Goal: Information Seeking & Learning: Learn about a topic

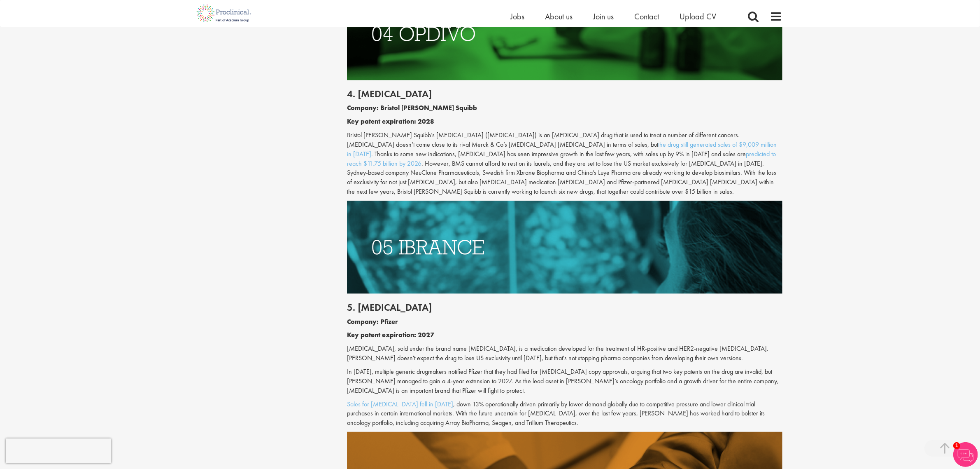
scroll to position [1338, 0]
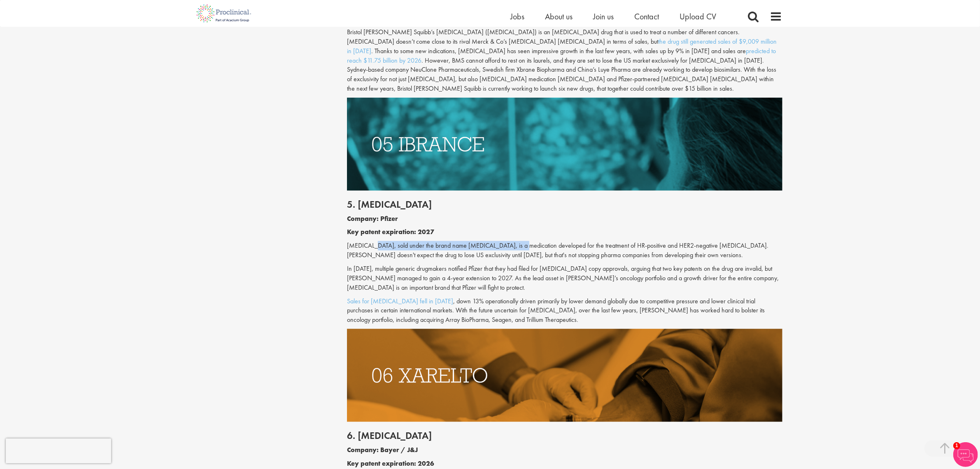
drag, startPoint x: 371, startPoint y: 226, endPoint x: 509, endPoint y: 231, distance: 138.8
click at [509, 241] on p "[MEDICAL_DATA], sold under the brand name [MEDICAL_DATA], is a medication devel…" at bounding box center [565, 250] width 436 height 19
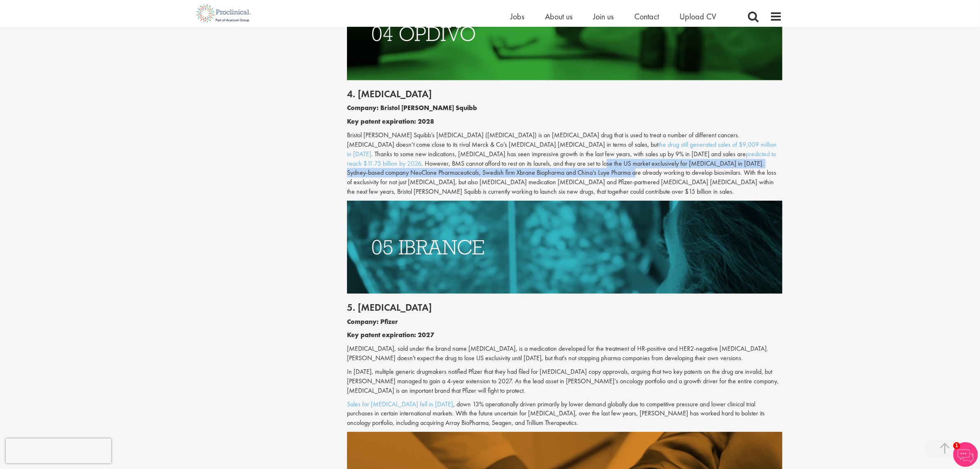
drag, startPoint x: 388, startPoint y: 153, endPoint x: 396, endPoint y: 166, distance: 15.8
click at [396, 166] on p "Bristol [PERSON_NAME] Squibb’s [MEDICAL_DATA] ([MEDICAL_DATA]) is an [MEDICAL_D…" at bounding box center [565, 164] width 436 height 66
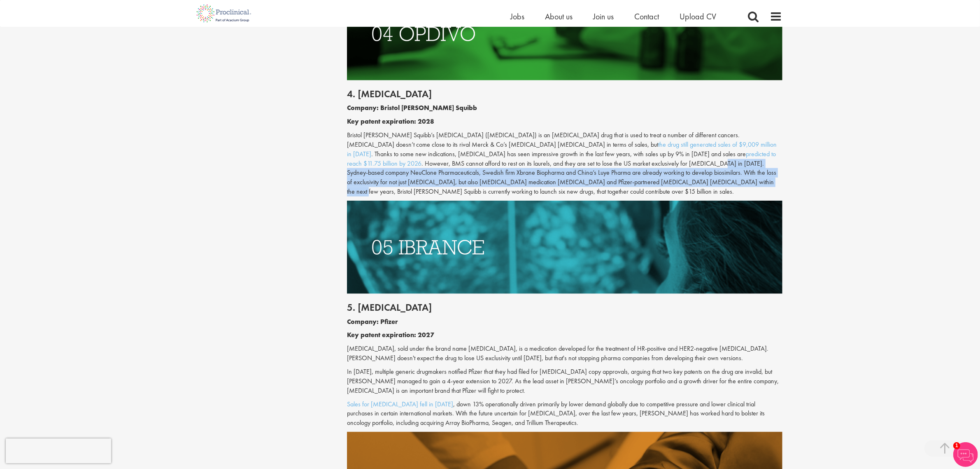
drag, startPoint x: 500, startPoint y: 155, endPoint x: 504, endPoint y: 174, distance: 19.0
click at [504, 174] on p "Bristol [PERSON_NAME] Squibb’s [MEDICAL_DATA] ([MEDICAL_DATA]) is an [MEDICAL_D…" at bounding box center [565, 164] width 436 height 66
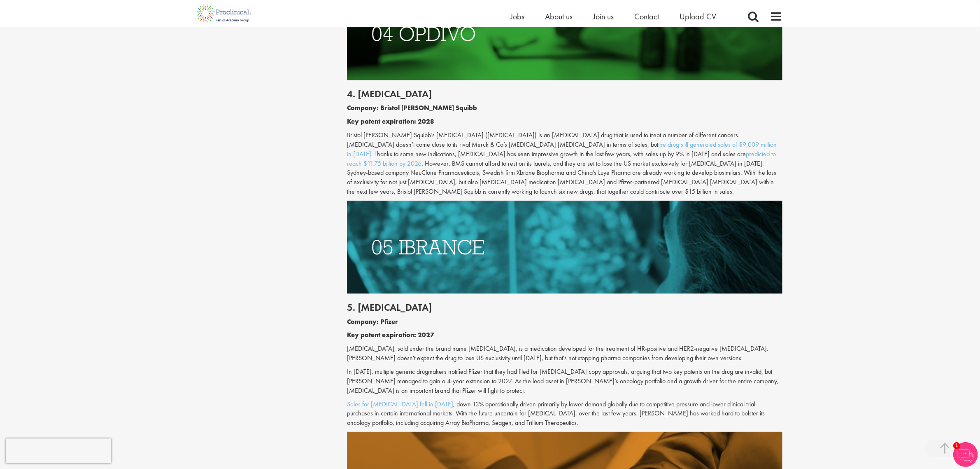
click at [466, 157] on p "Bristol [PERSON_NAME] Squibb’s [MEDICAL_DATA] ([MEDICAL_DATA]) is an [MEDICAL_D…" at bounding box center [565, 164] width 436 height 66
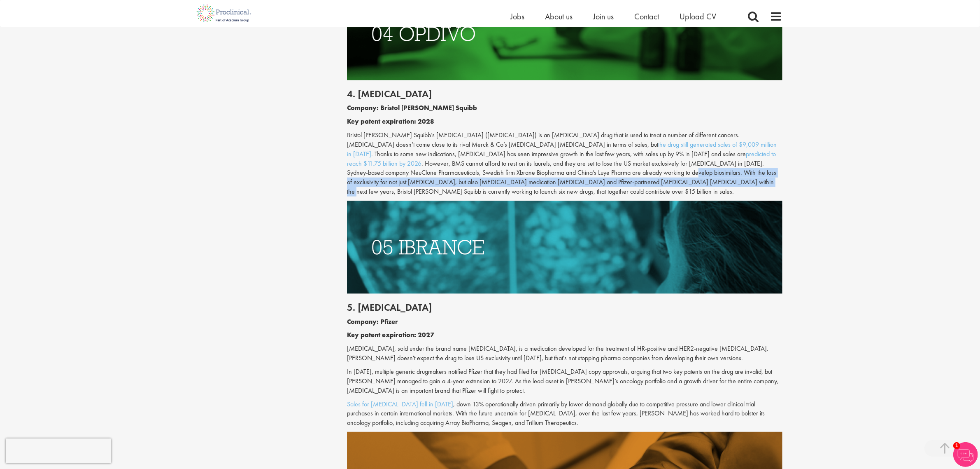
drag, startPoint x: 461, startPoint y: 166, endPoint x: 489, endPoint y: 172, distance: 28.2
click at [489, 172] on p "Bristol [PERSON_NAME] Squibb’s [MEDICAL_DATA] ([MEDICAL_DATA]) is an [MEDICAL_D…" at bounding box center [565, 164] width 436 height 66
click at [488, 171] on p "Bristol [PERSON_NAME] Squibb’s [MEDICAL_DATA] ([MEDICAL_DATA]) is an [MEDICAL_D…" at bounding box center [565, 164] width 436 height 66
